Goal: Find contact information: Find contact information

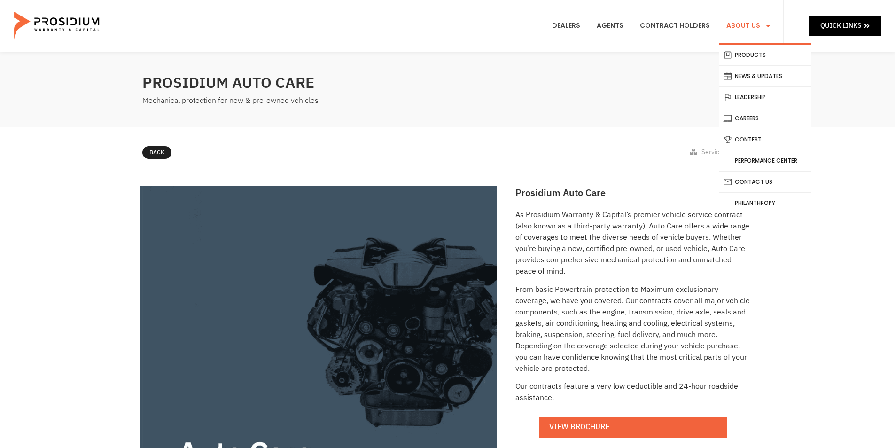
click at [731, 21] on link "About Us" at bounding box center [748, 25] width 59 height 35
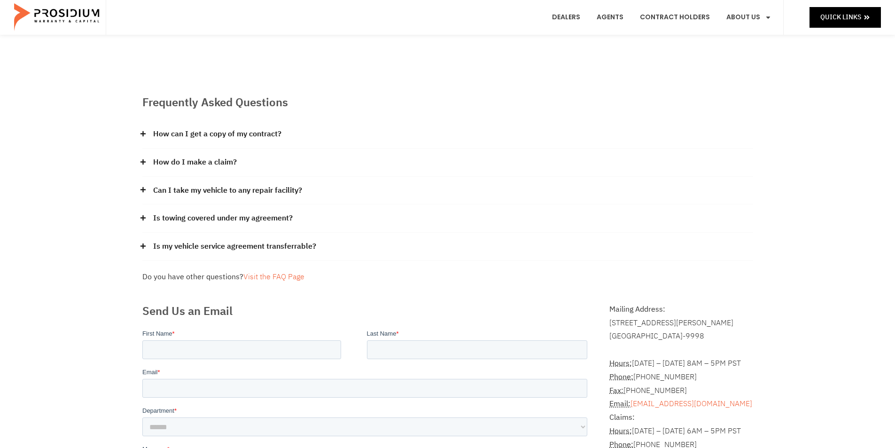
scroll to position [47, 0]
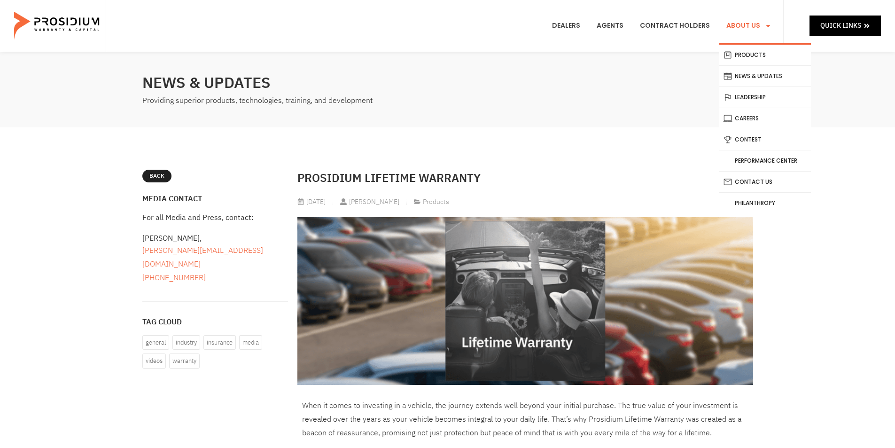
click at [739, 28] on link "About Us" at bounding box center [748, 25] width 59 height 35
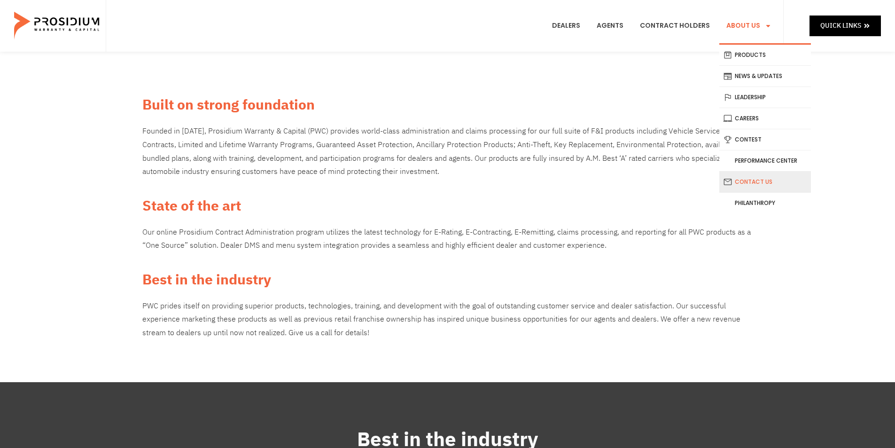
click at [769, 180] on link "Contact Us" at bounding box center [765, 182] width 92 height 21
